Goal: Find specific page/section: Find specific page/section

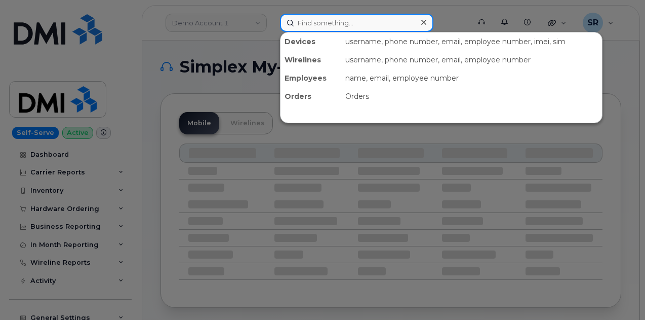
click at [322, 20] on input at bounding box center [356, 23] width 153 height 18
paste input "267283"
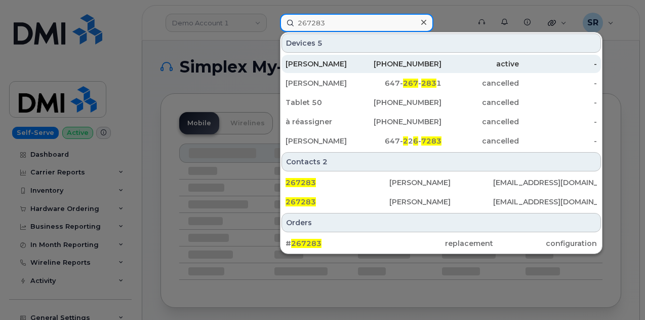
type input "267283"
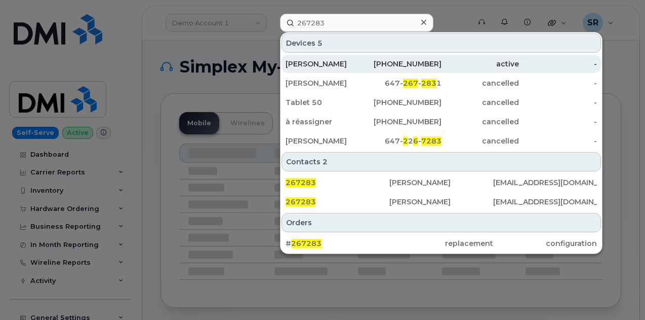
click at [331, 64] on div "EMMANUEL SOTO ROJAS" at bounding box center [325, 64] width 78 height 10
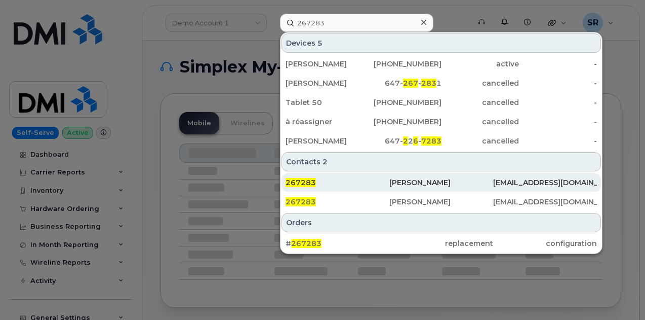
click at [372, 181] on div "267283" at bounding box center [338, 182] width 104 height 10
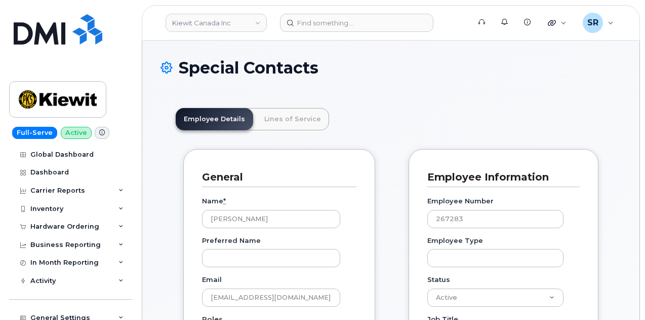
scroll to position [31, 0]
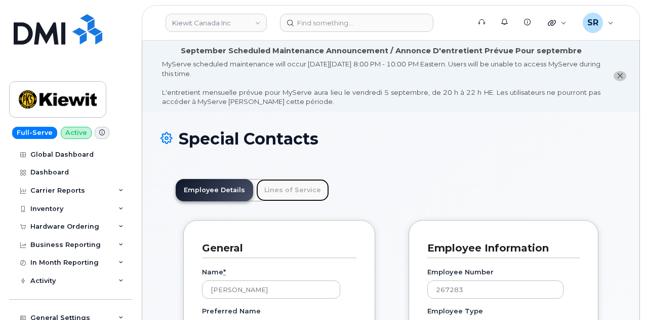
click at [305, 197] on link "Lines of Service" at bounding box center [292, 190] width 73 height 22
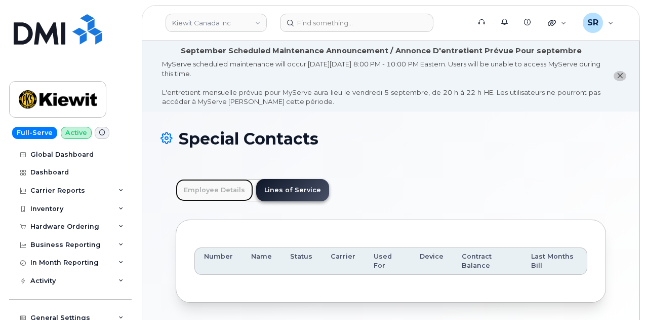
click at [227, 182] on link "Employee Details" at bounding box center [214, 190] width 77 height 22
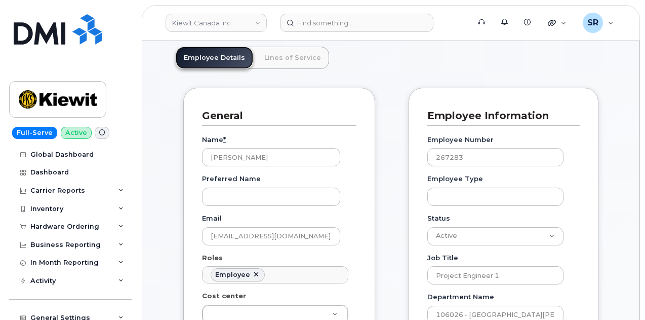
scroll to position [132, 0]
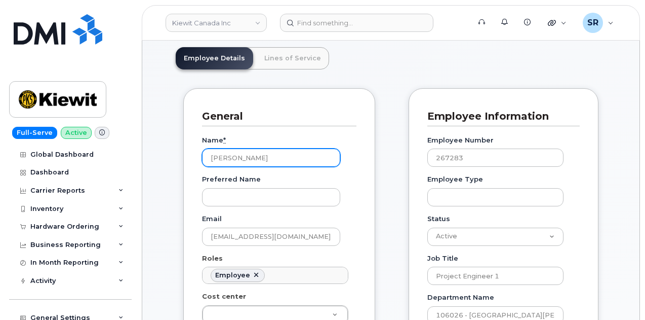
drag, startPoint x: 288, startPoint y: 155, endPoint x: 199, endPoint y: 152, distance: 88.7
